Goal: Book appointment/travel/reservation

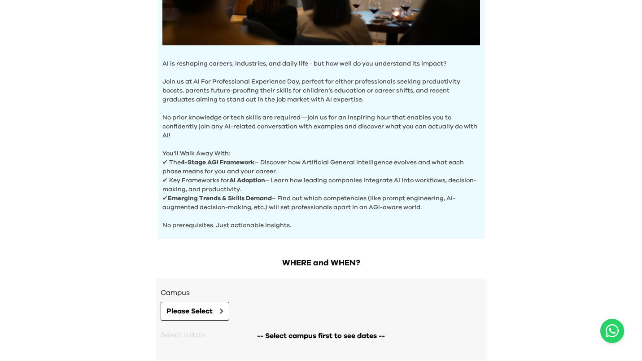
scroll to position [301, 0]
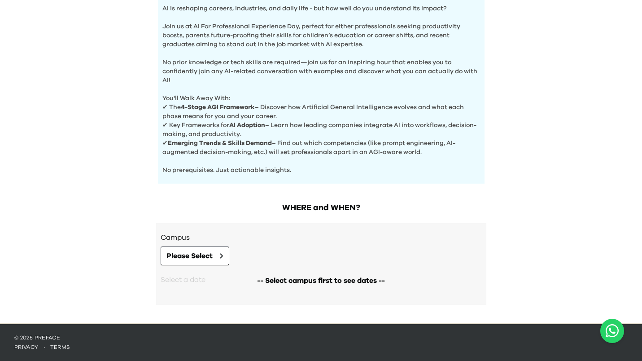
click at [238, 244] on div "Campus Please Select" at bounding box center [321, 248] width 321 height 33
click at [220, 252] on button "Please Select" at bounding box center [195, 255] width 69 height 19
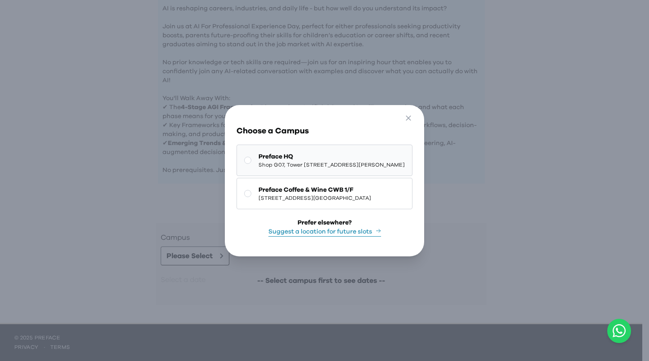
click at [337, 170] on button "Preface HQ Shop G07, Tower [STREET_ADDRESS][PERSON_NAME]" at bounding box center [324, 159] width 176 height 31
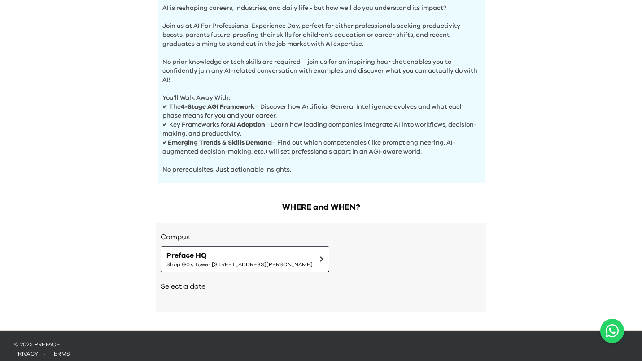
scroll to position [308, 0]
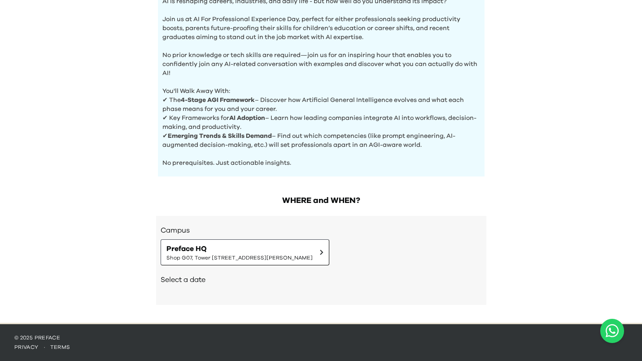
click at [199, 279] on h2 "Select a date" at bounding box center [321, 279] width 321 height 11
click at [238, 249] on span "Preface HQ" at bounding box center [239, 248] width 146 height 11
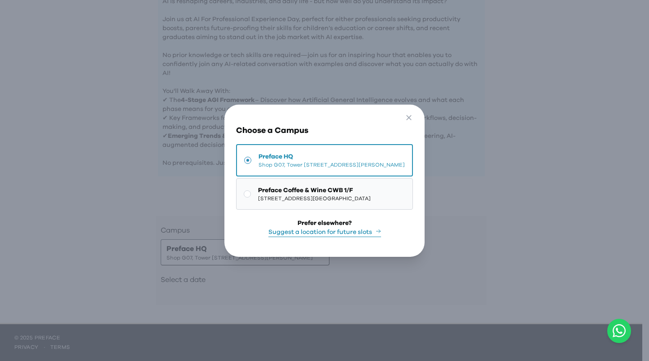
click at [258, 196] on span "[STREET_ADDRESS][GEOGRAPHIC_DATA]" at bounding box center [314, 198] width 113 height 7
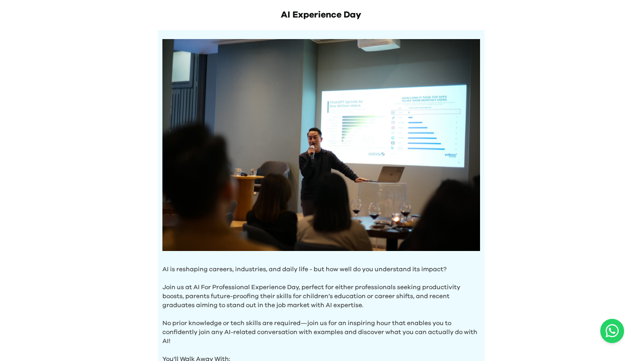
scroll to position [0, 0]
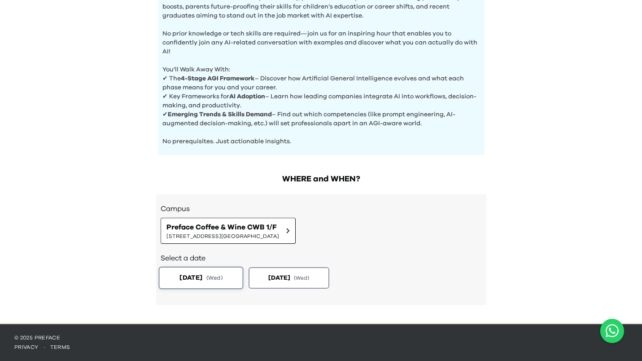
click at [214, 269] on button "[DATE] ( Wed )" at bounding box center [200, 277] width 85 height 22
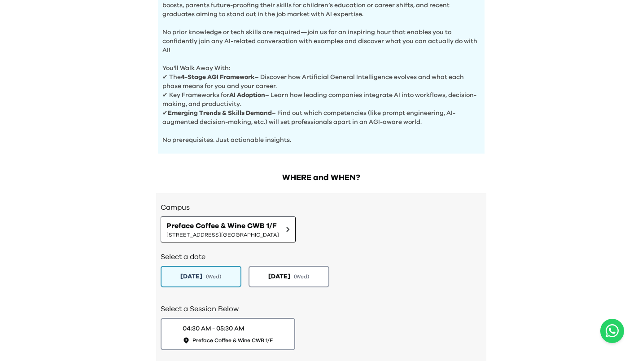
scroll to position [392, 0]
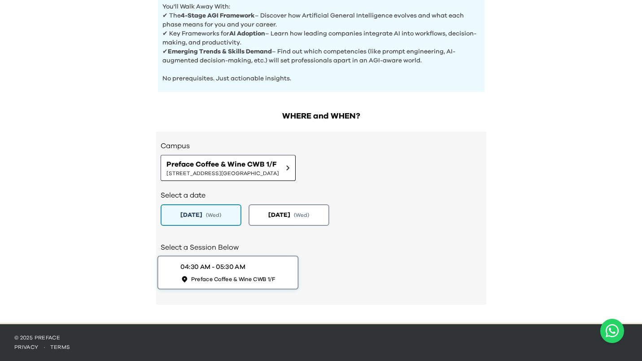
click at [219, 265] on div "04:30 AM - 05:30 AM" at bounding box center [212, 266] width 65 height 9
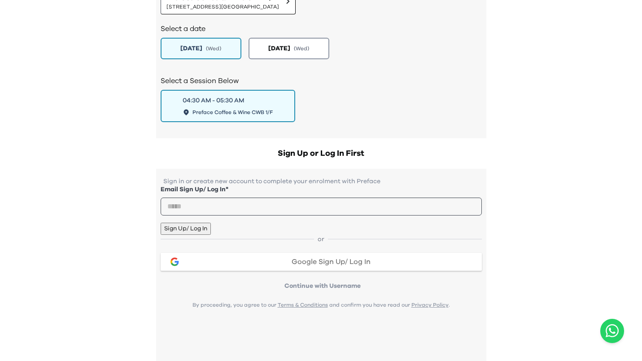
scroll to position [593, 0]
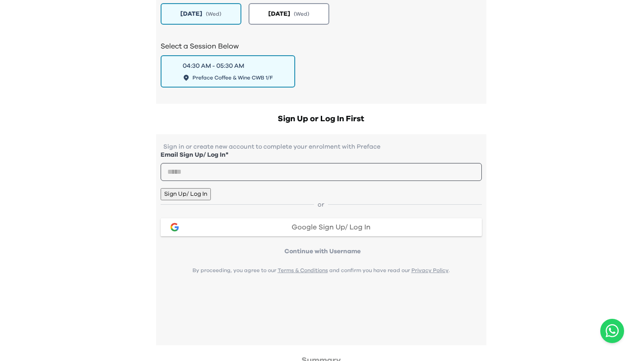
click at [227, 231] on div "Google Sign Up/ Log In" at bounding box center [331, 226] width 287 height 7
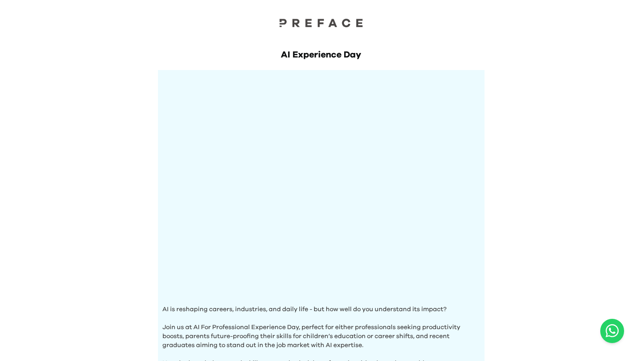
scroll to position [301, 0]
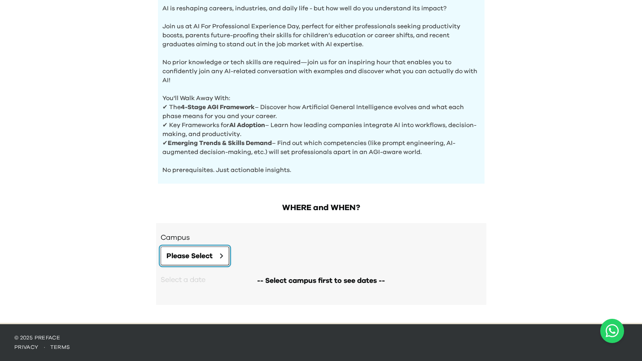
click at [225, 251] on button "Please Select" at bounding box center [195, 255] width 69 height 19
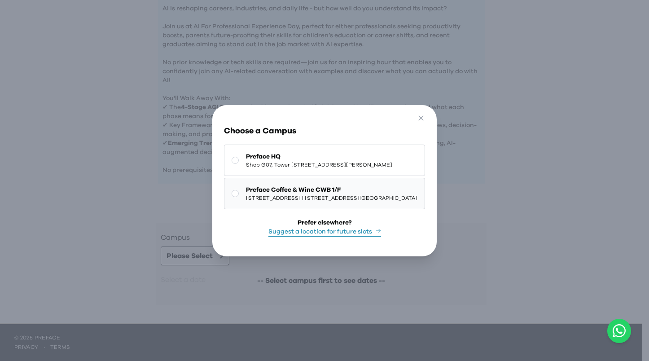
click at [285, 195] on span "[STREET_ADDRESS][GEOGRAPHIC_DATA]" at bounding box center [331, 197] width 171 height 7
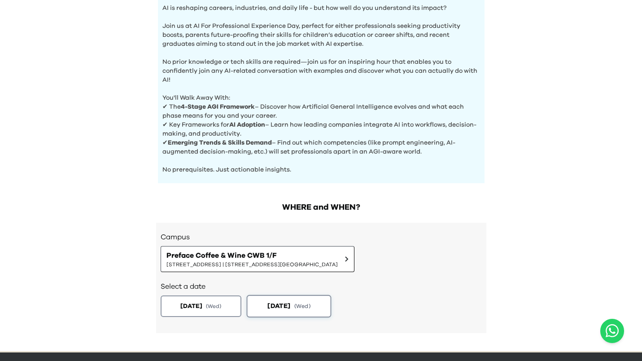
click at [277, 300] on button "2025-09-18 ( Wed )" at bounding box center [288, 306] width 85 height 22
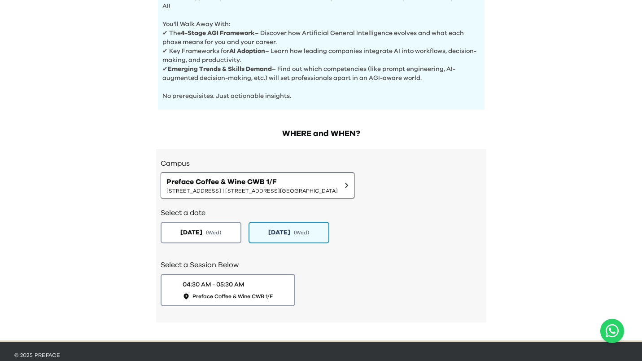
scroll to position [392, 0]
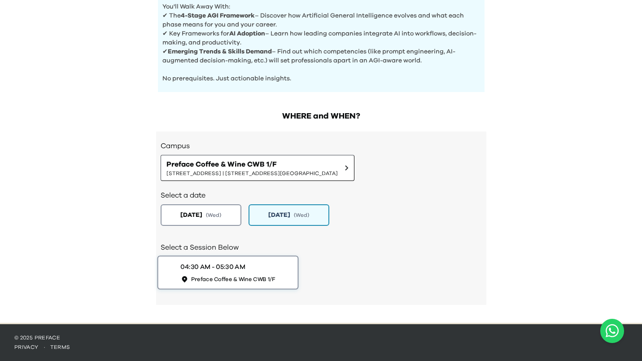
click at [260, 282] on span "Preface Coffee & Wine CWB 1/F" at bounding box center [233, 279] width 84 height 8
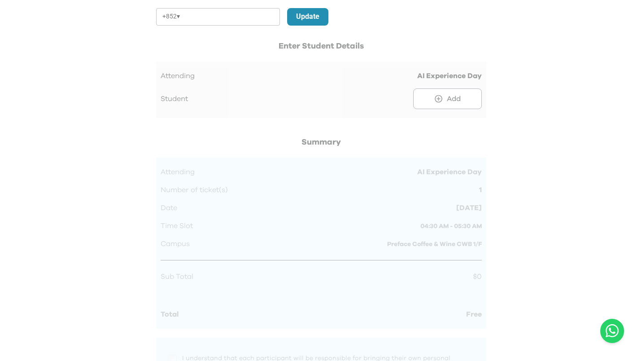
scroll to position [723, 0]
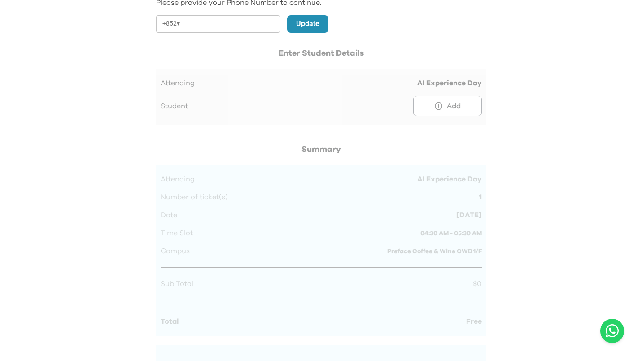
click at [435, 105] on div at bounding box center [321, 90] width 330 height 87
click at [266, 33] on div "WHERE and WHEN? Campus Preface Coffee & Wine CWB 1/F 1/F, The Sharp, 11 Sharp S…" at bounding box center [321, 114] width 344 height 689
click at [261, 27] on input "tel" at bounding box center [231, 23] width 96 height 17
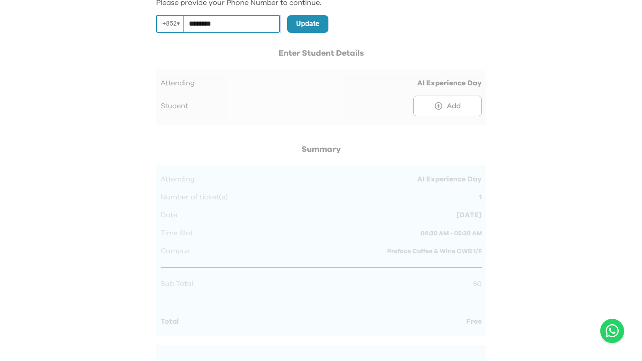
type input "********"
click at [304, 20] on p "Update" at bounding box center [307, 23] width 23 height 11
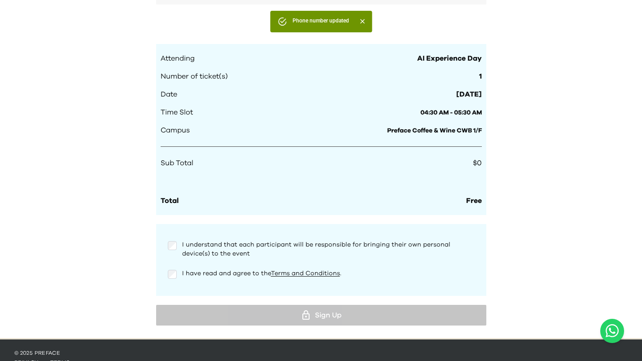
scroll to position [788, 0]
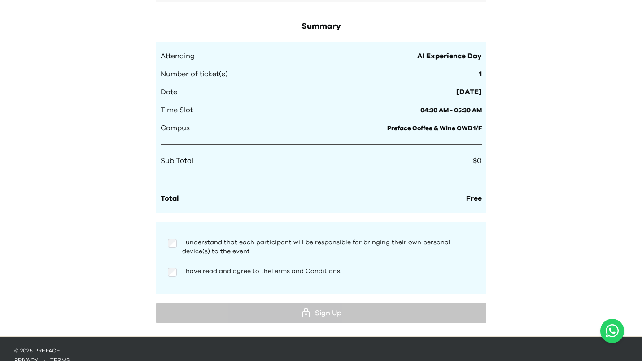
click at [324, 255] on p "I understand that each participant will be responsible for bringing their own p…" at bounding box center [328, 247] width 292 height 18
click at [281, 241] on span "I understand that each participant will be responsible for bringing their own p…" at bounding box center [316, 246] width 268 height 15
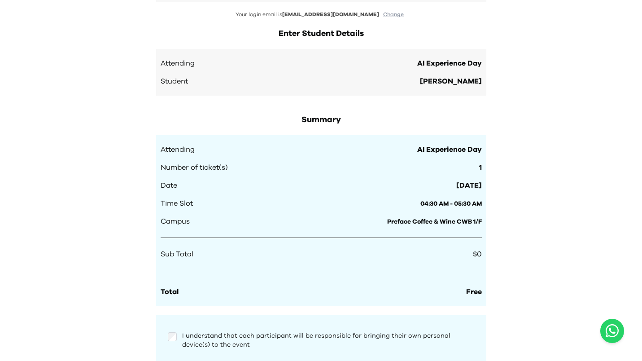
scroll to position [722, 0]
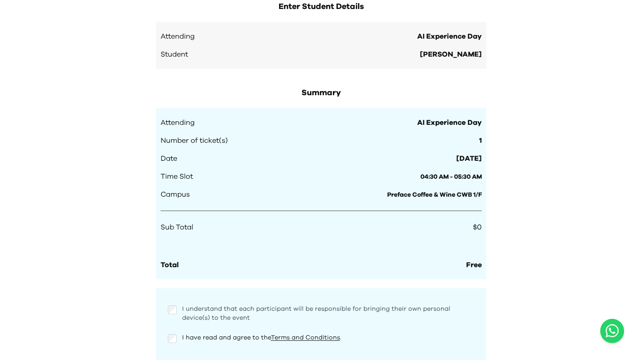
click at [215, 318] on span "I understand that each participant will be responsible for bringing their own p…" at bounding box center [316, 312] width 268 height 15
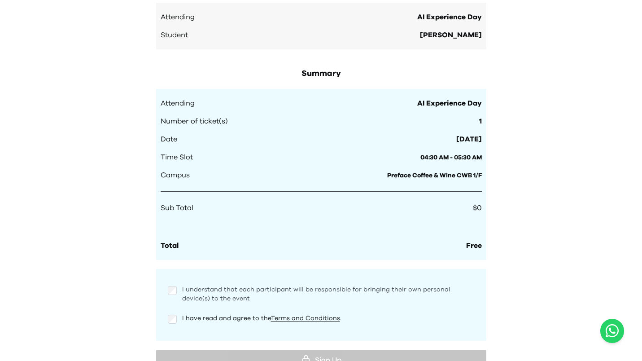
click at [215, 318] on span "I have read and agree to the Terms and Conditions ." at bounding box center [261, 318] width 159 height 6
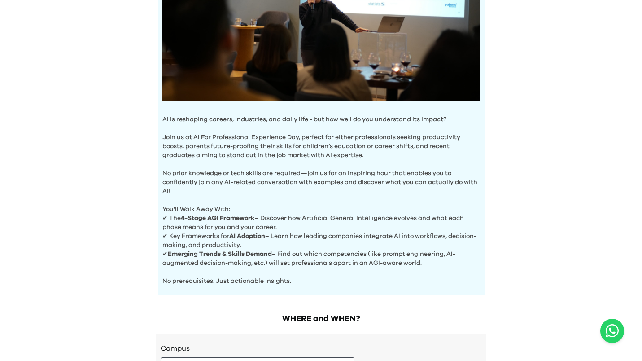
scroll to position [195, 0]
